Goal: Information Seeking & Learning: Learn about a topic

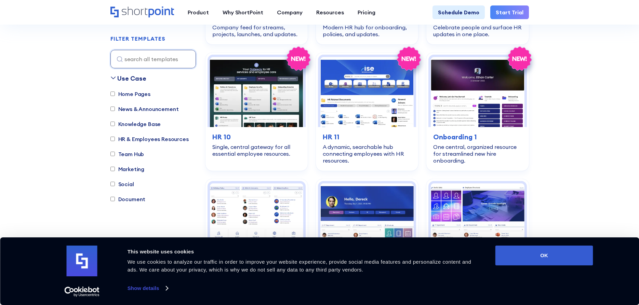
scroll to position [453, 0]
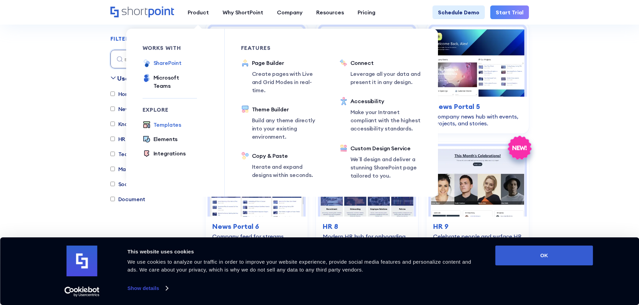
click at [165, 63] on div "SharePoint" at bounding box center [168, 63] width 28 height 8
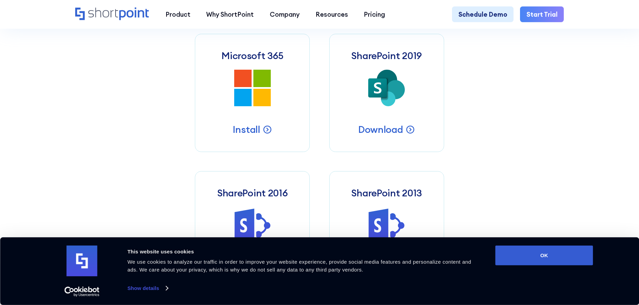
scroll to position [384, 0]
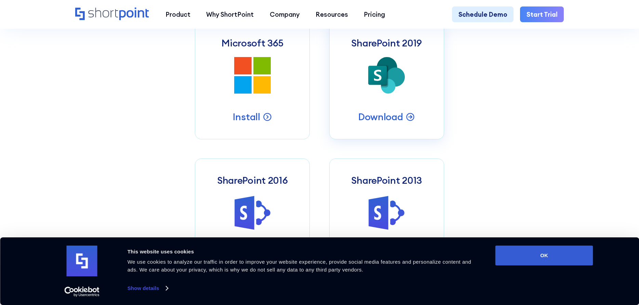
click at [385, 81] on icon at bounding box center [377, 75] width 19 height 19
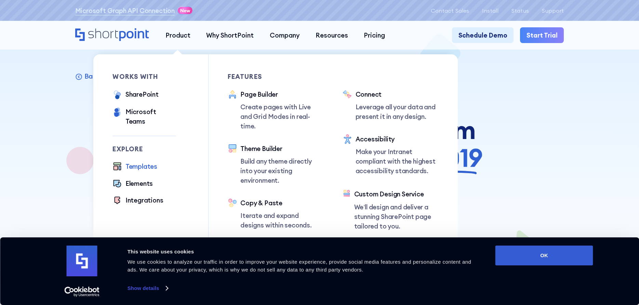
click at [135, 162] on div "Templates" at bounding box center [142, 167] width 32 height 10
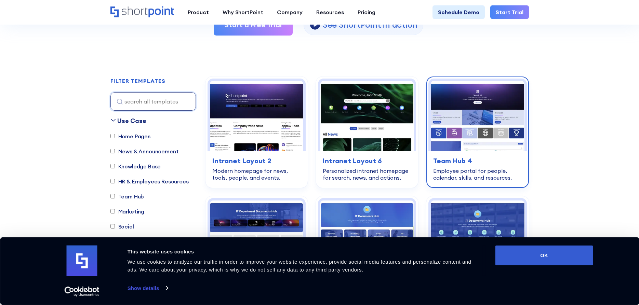
scroll to position [174, 0]
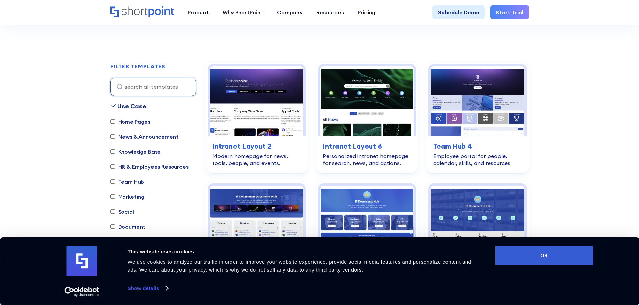
click at [135, 121] on label "Home Pages" at bounding box center [130, 122] width 40 height 8
click at [115, 121] on input "Home Pages" at bounding box center [112, 121] width 4 height 4
checkbox input "true"
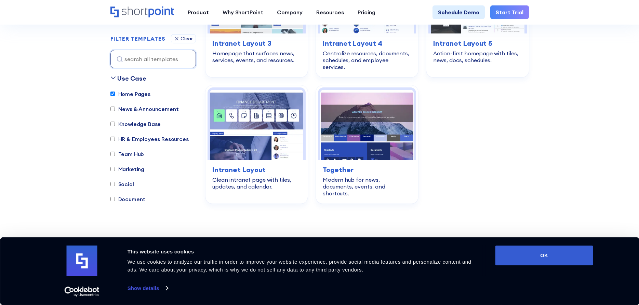
scroll to position [411, 0]
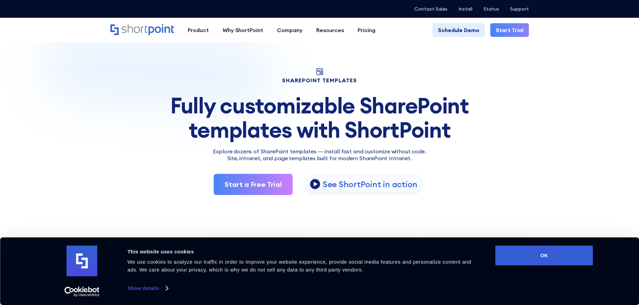
scroll to position [453, 0]
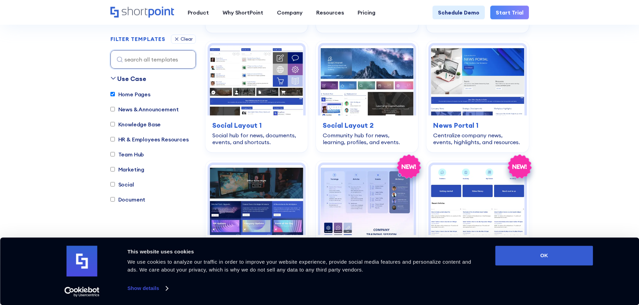
scroll to position [1465, 0]
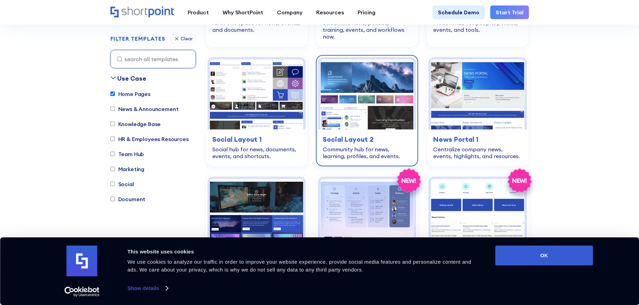
click at [397, 97] on img at bounding box center [366, 95] width 93 height 70
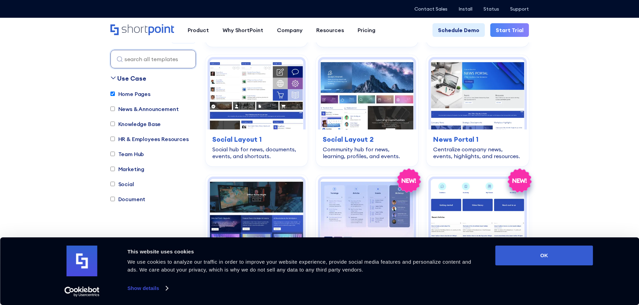
scroll to position [1465, 0]
